Goal: Check status: Verify the current state of an ongoing process or item

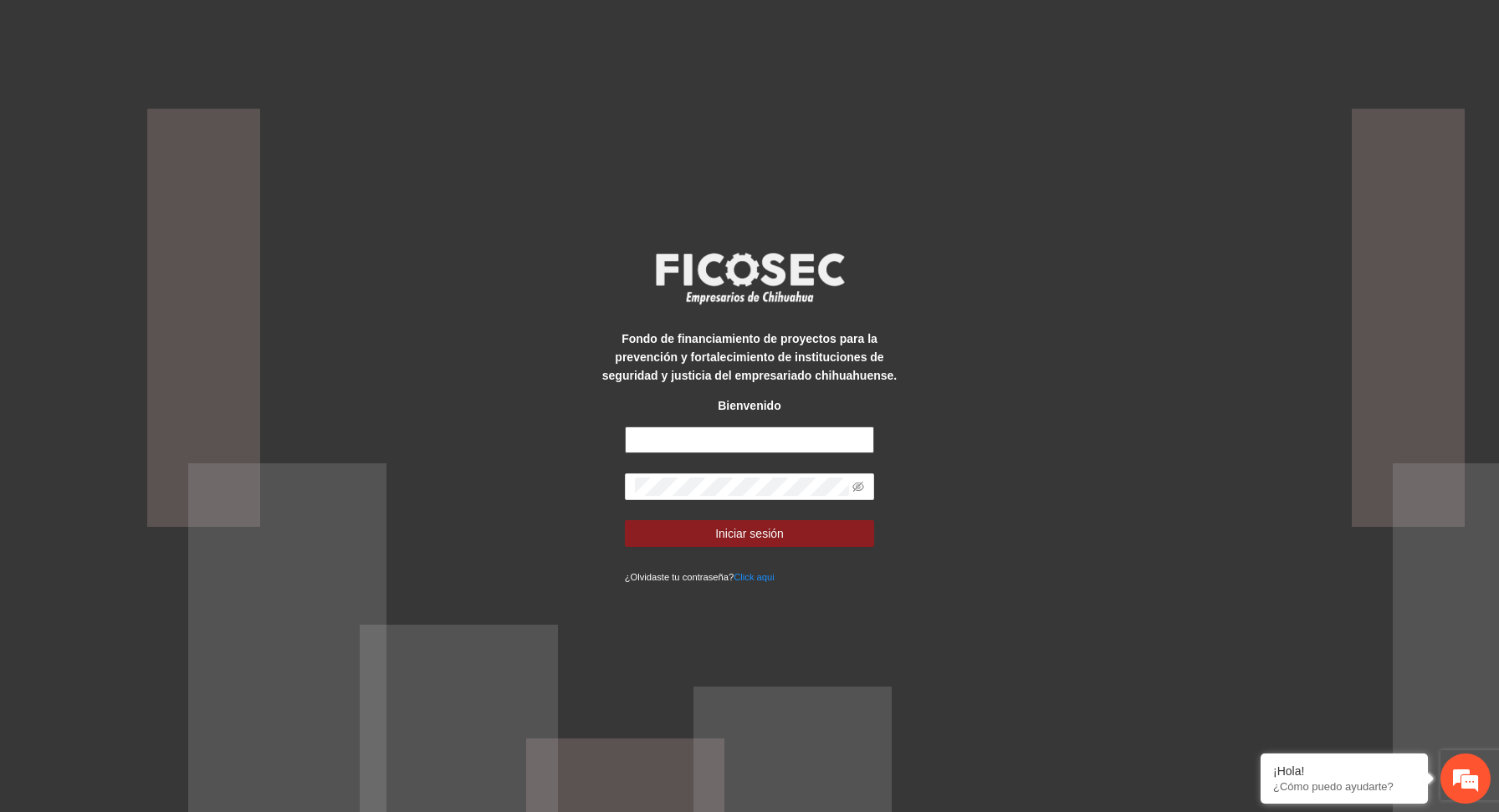
click at [726, 437] on input "text" at bounding box center [750, 440] width 250 height 27
type input "**********"
click at [801, 530] on button "Iniciar sesión" at bounding box center [750, 533] width 250 height 27
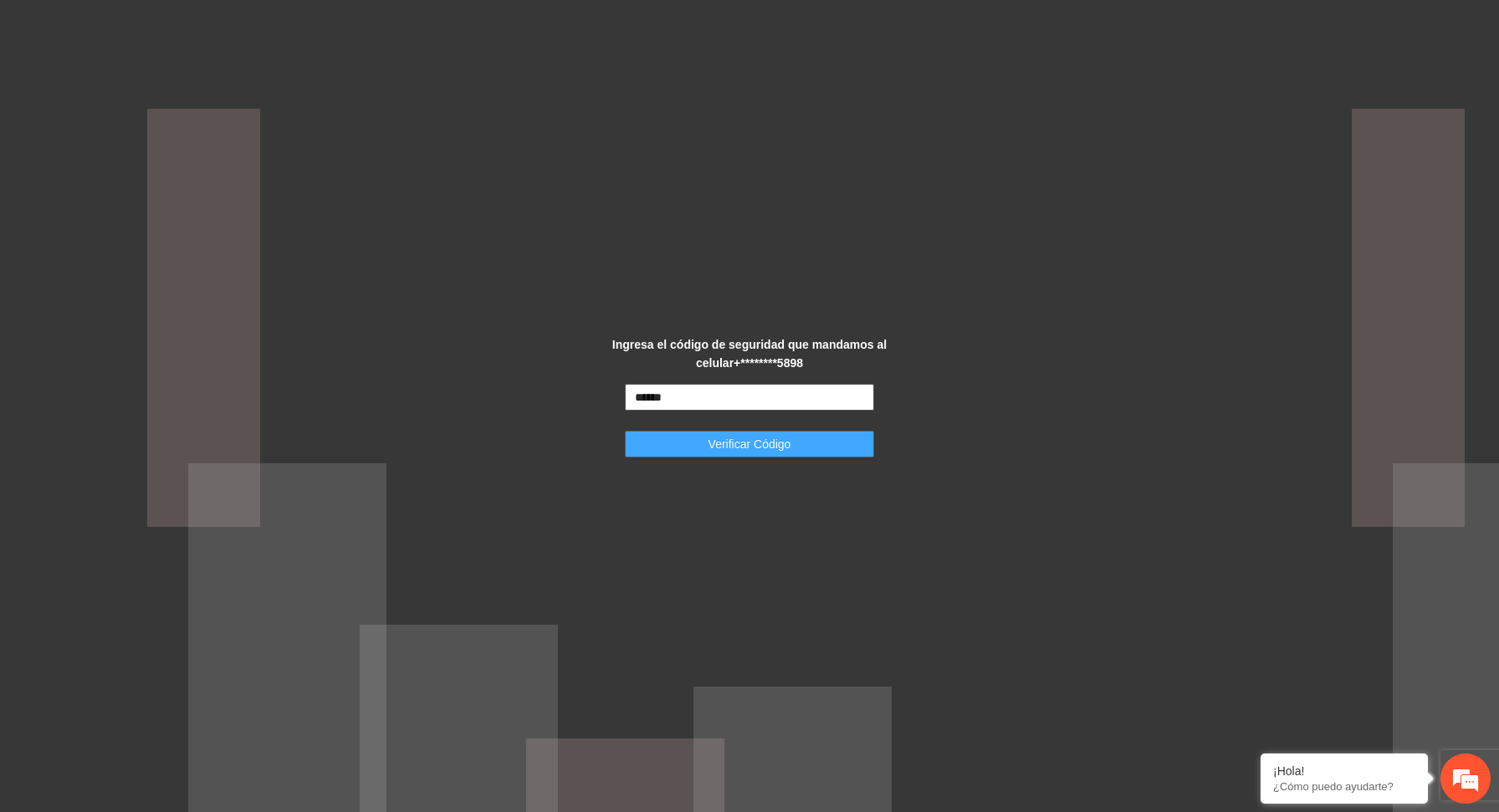
type input "******"
click at [749, 443] on button "Verificar Código" at bounding box center [750, 444] width 250 height 27
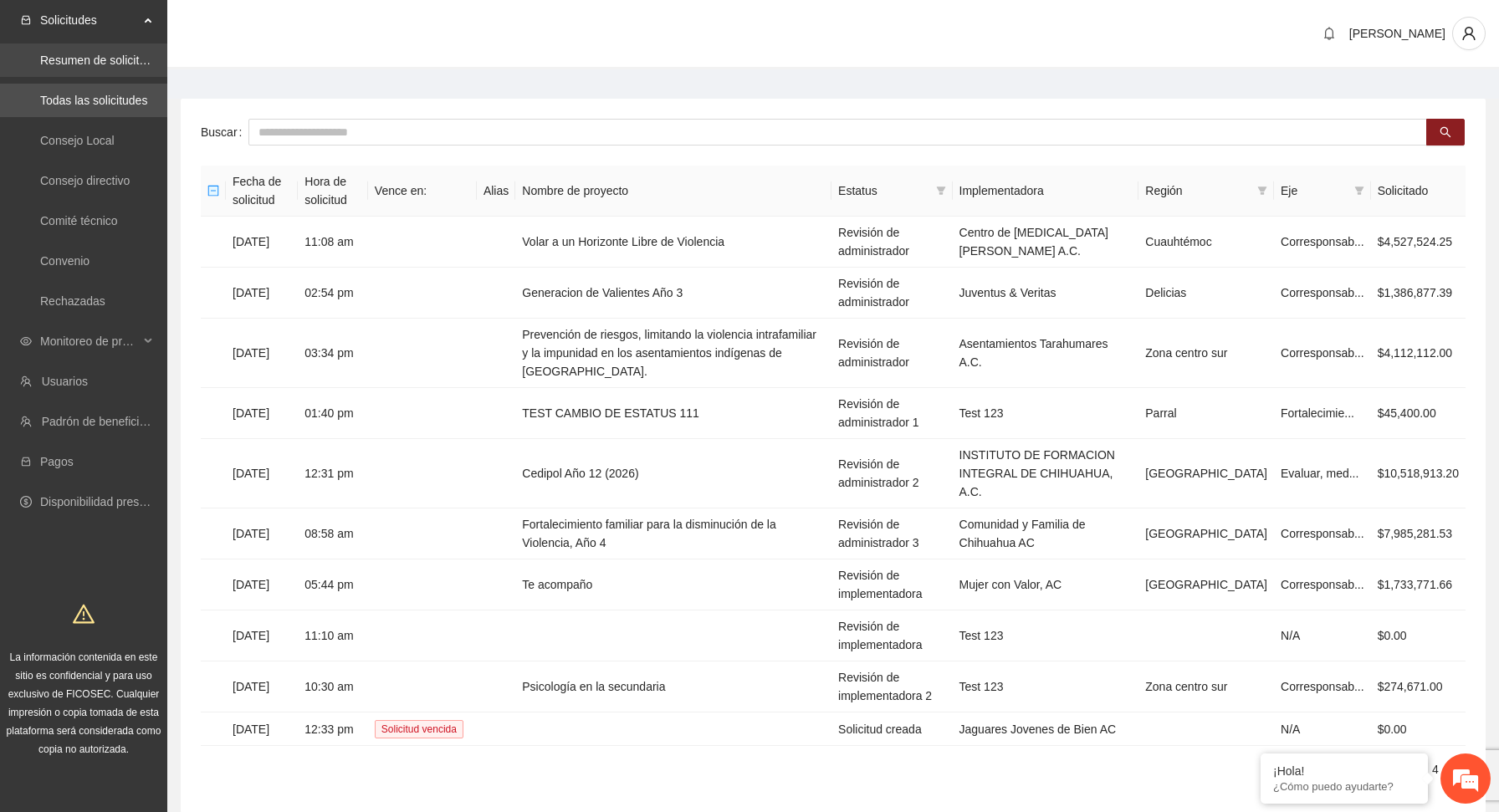
click at [136, 60] on link "Resumen de solicitudes por aprobar" at bounding box center [134, 60] width 188 height 13
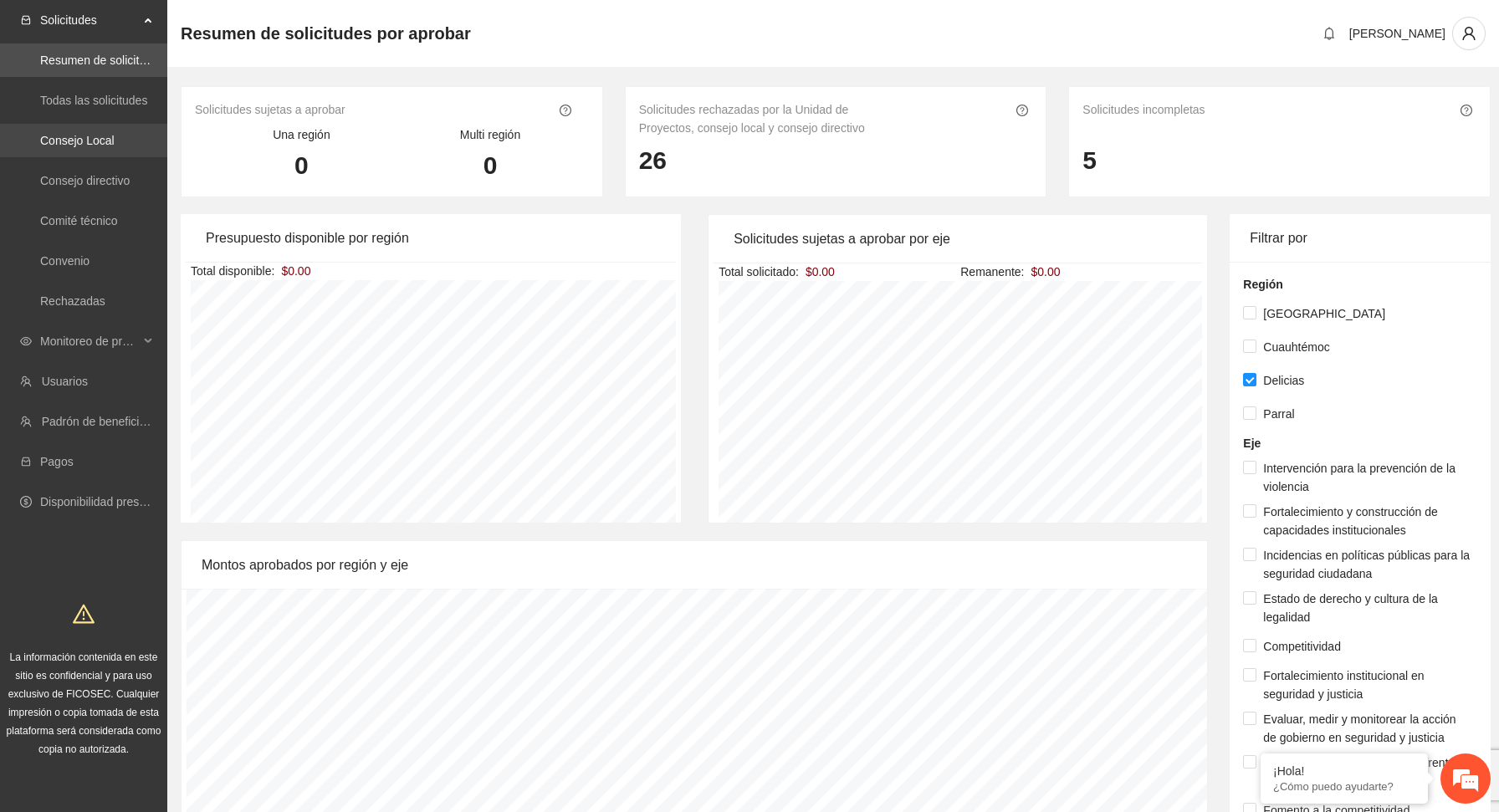
click at [115, 142] on link "Consejo Local" at bounding box center [77, 141] width 75 height 13
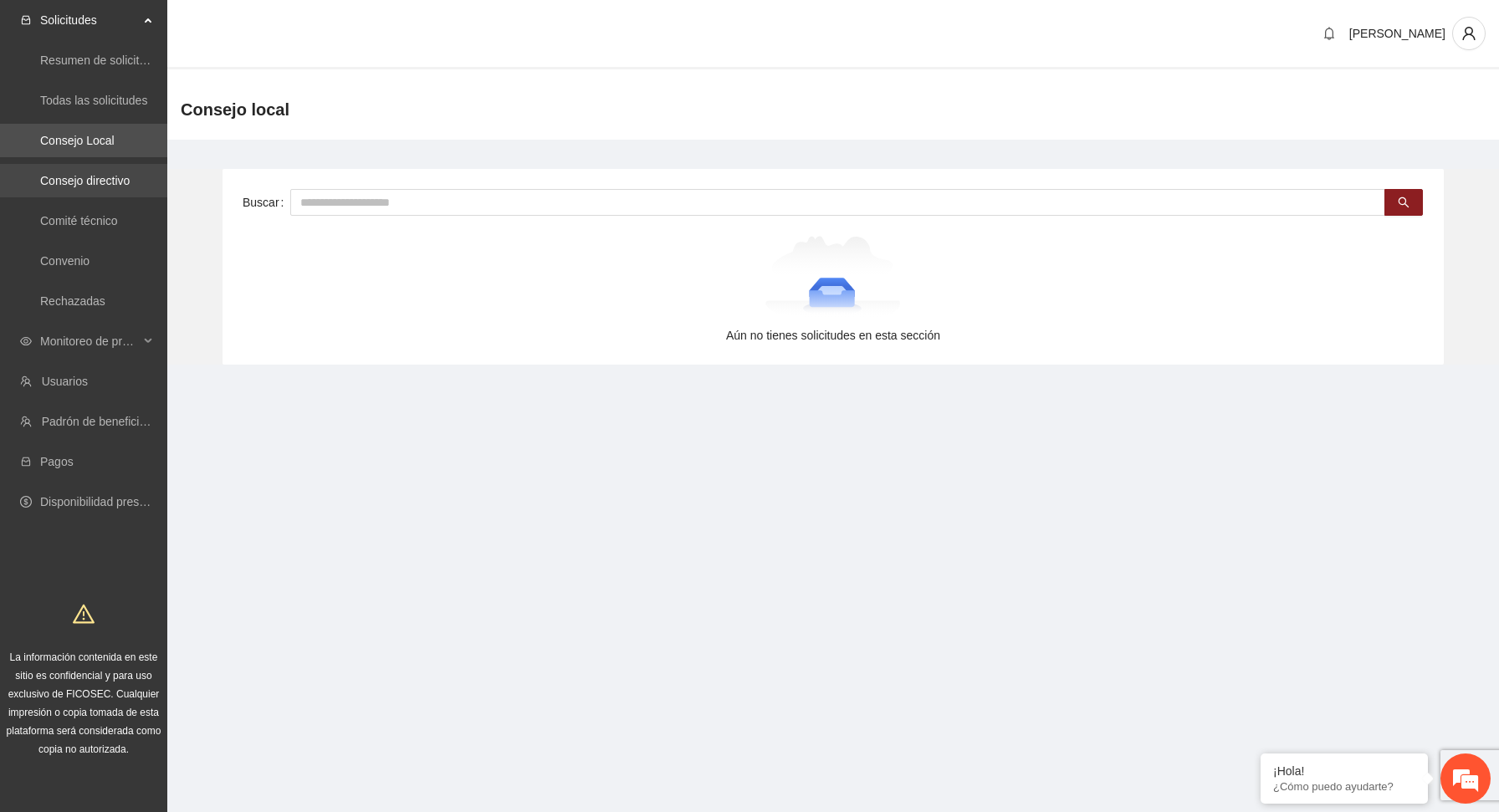
click at [130, 179] on link "Consejo directivo" at bounding box center [85, 180] width 90 height 13
click at [109, 222] on link "Comité técnico" at bounding box center [79, 220] width 78 height 13
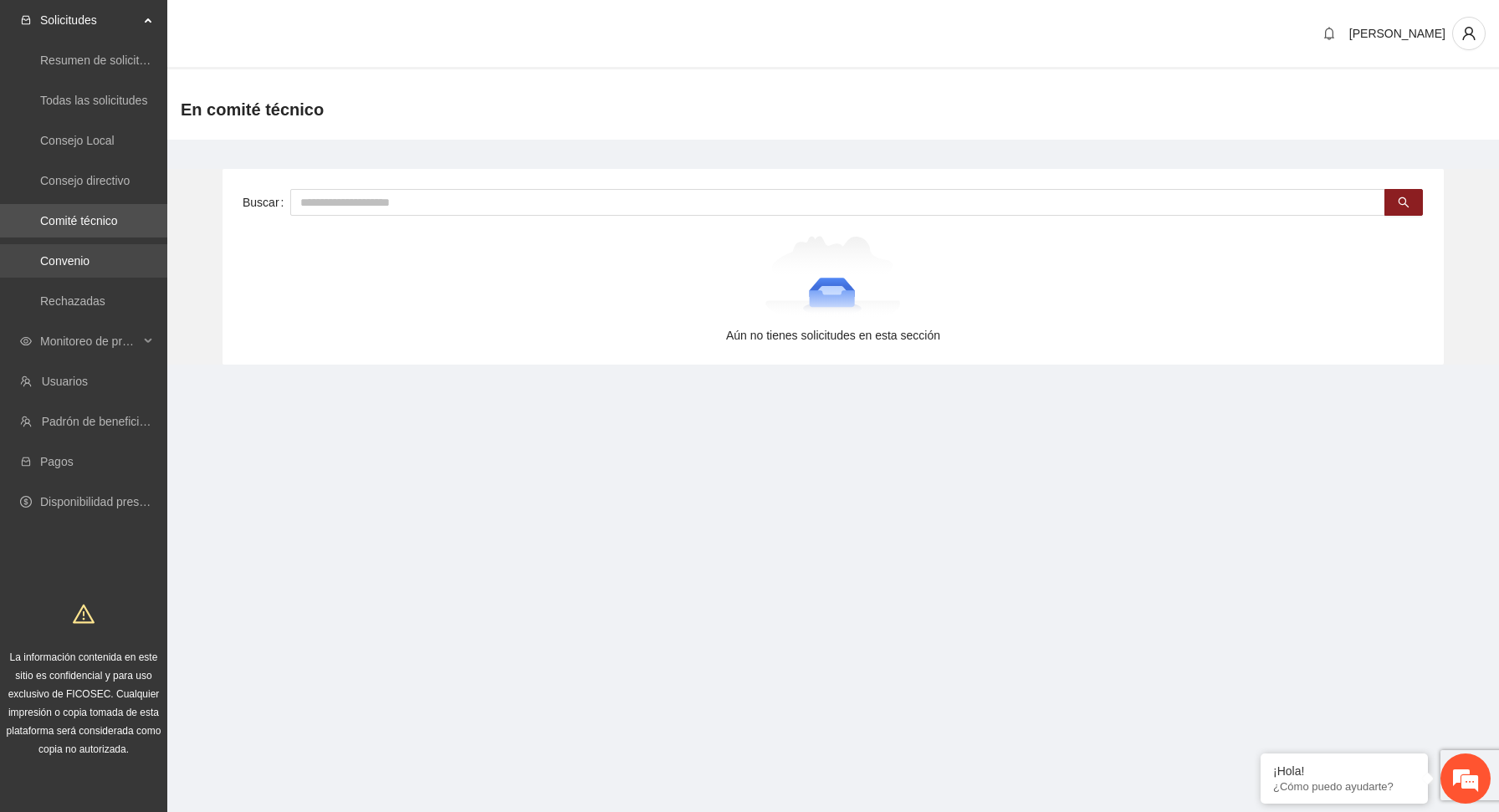
click at [90, 257] on link "Convenio" at bounding box center [65, 261] width 49 height 13
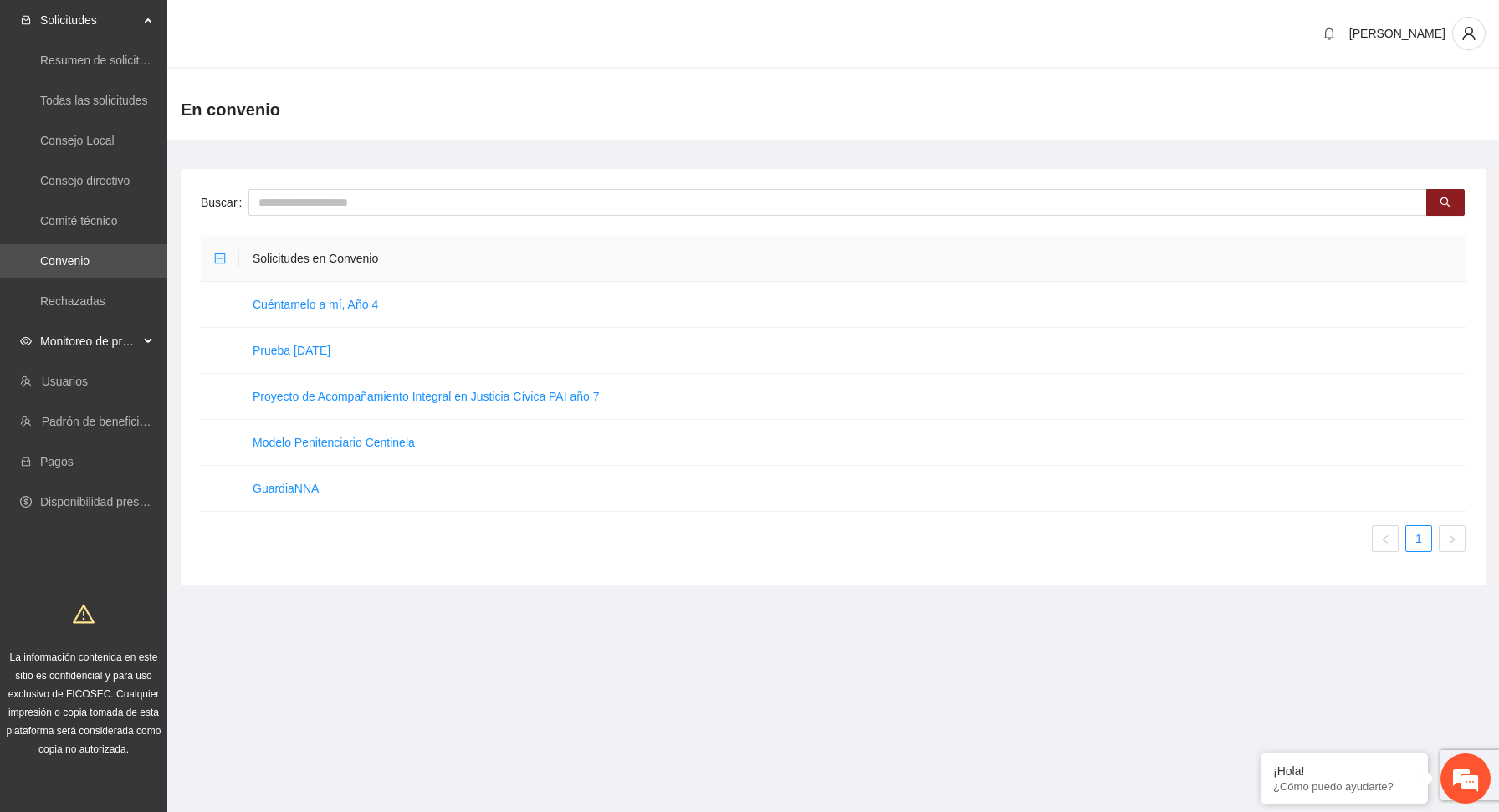
click at [106, 337] on span "Monitoreo de proyectos" at bounding box center [90, 341] width 99 height 34
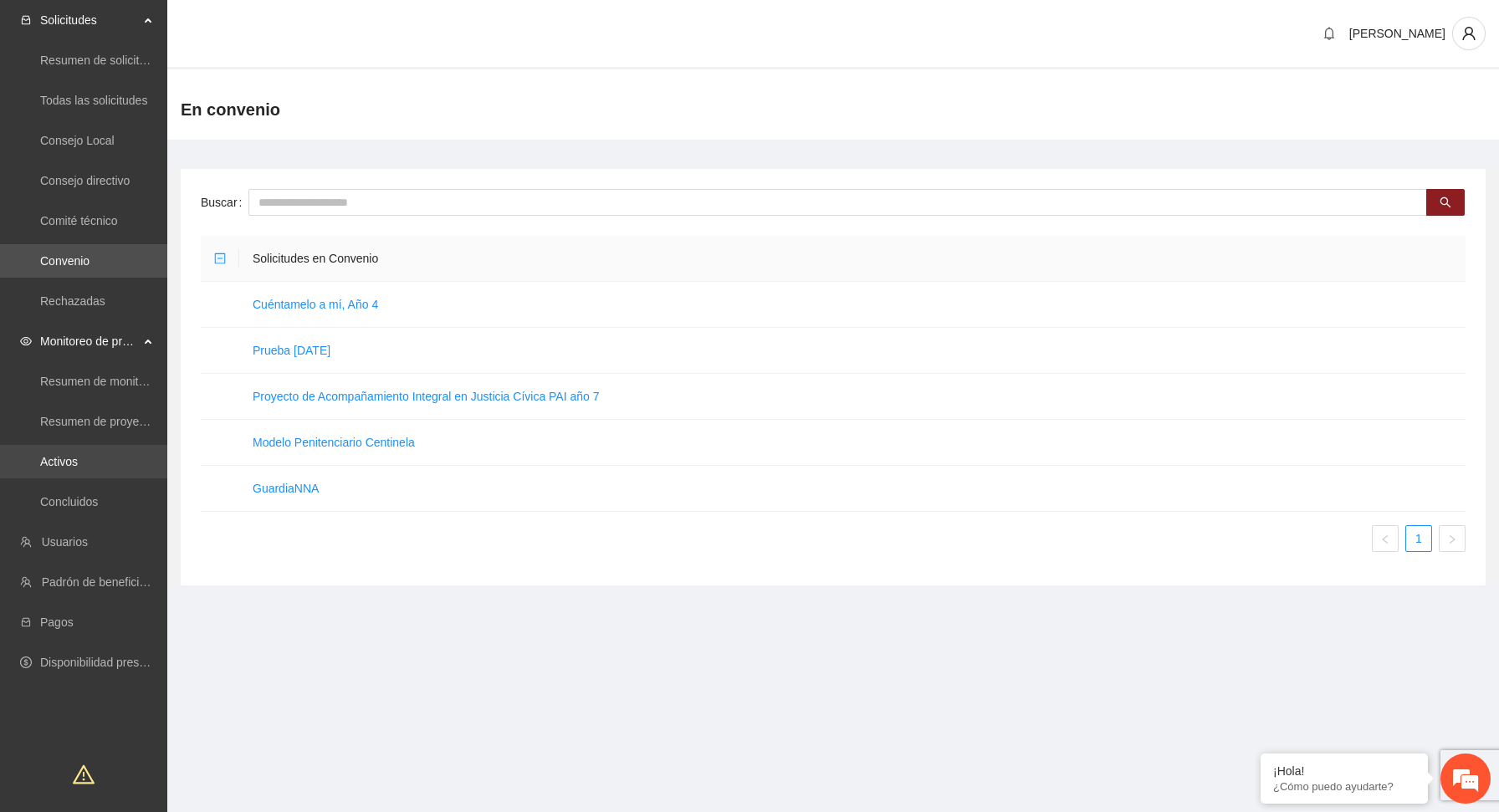
click at [78, 458] on link "Activos" at bounding box center [59, 462] width 38 height 13
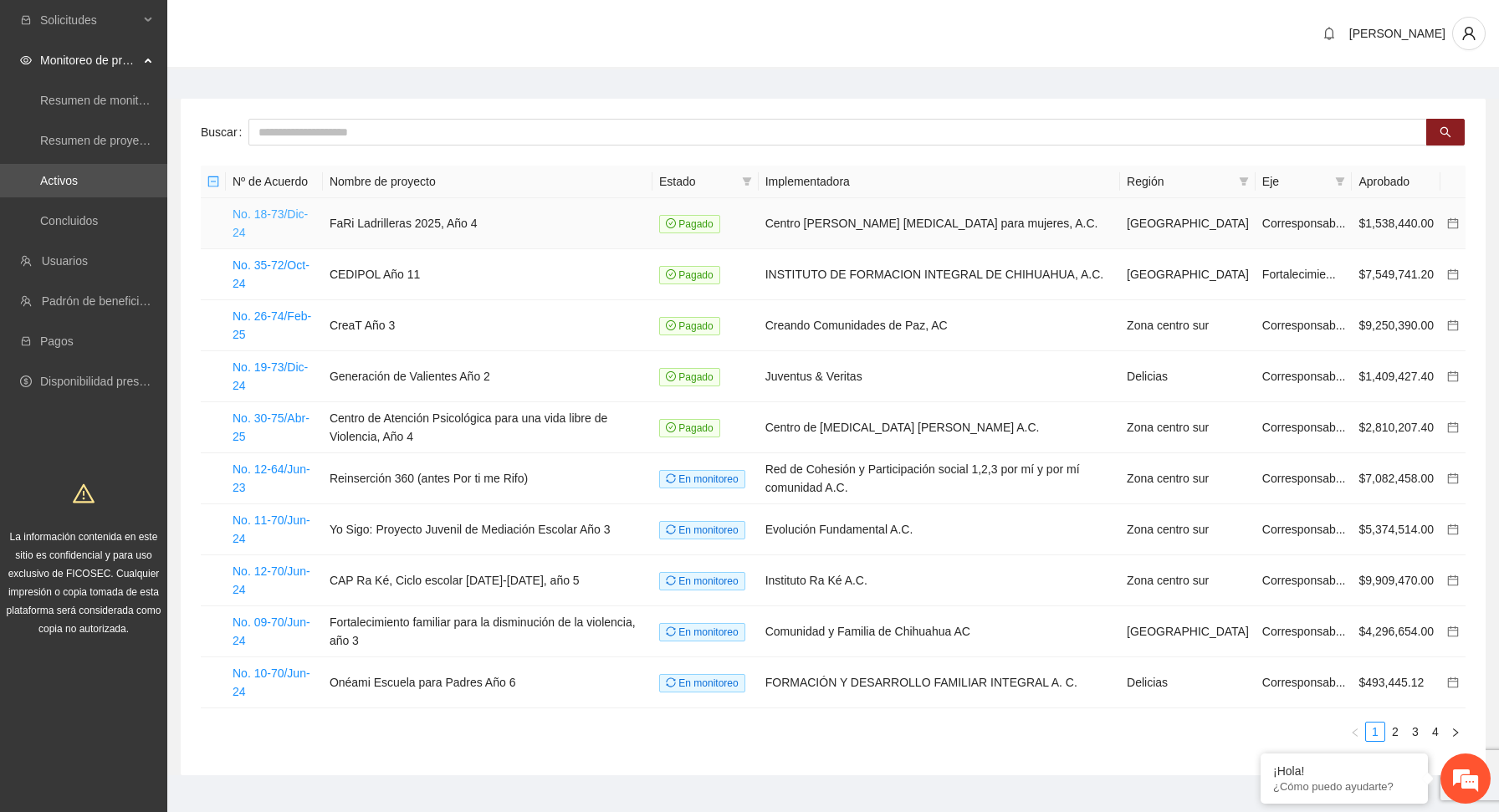
click at [284, 209] on link "No. 18-73/Dic-24" at bounding box center [270, 223] width 75 height 32
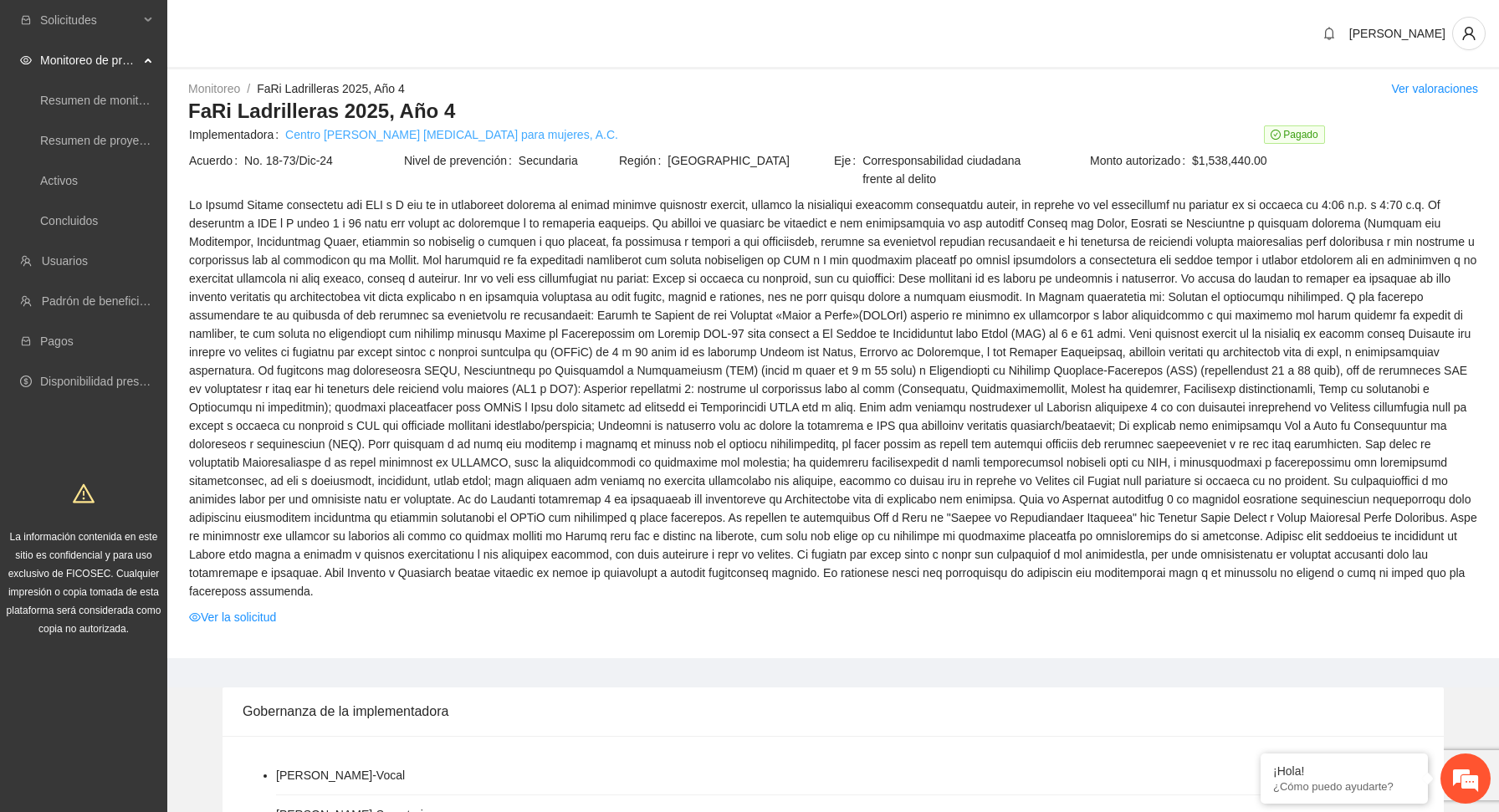
click at [368, 132] on link "Centro [PERSON_NAME] [MEDICAL_DATA] para mujeres, A.C." at bounding box center [451, 135] width 333 height 18
